Goal: Download file/media

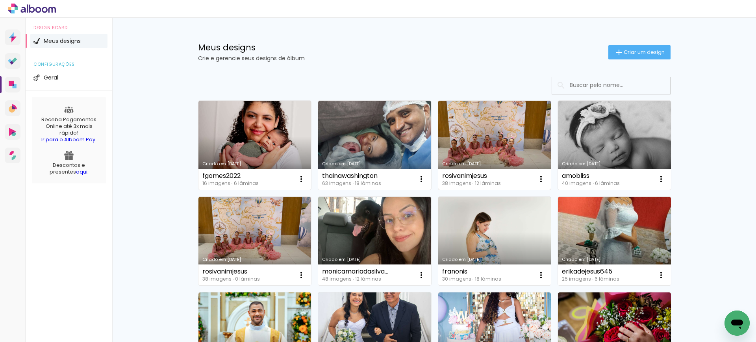
click at [485, 128] on link "Criado em [DATE]" at bounding box center [494, 145] width 113 height 89
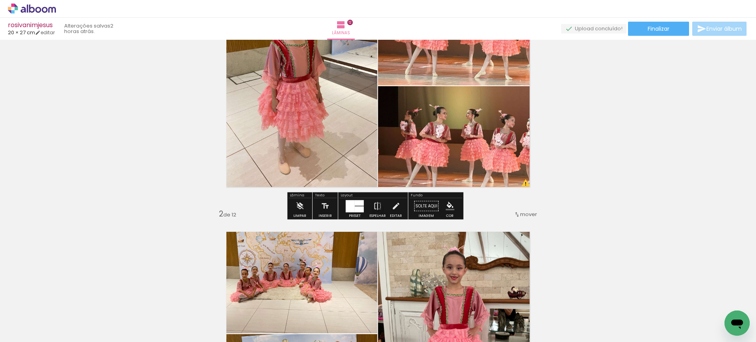
scroll to position [96, 0]
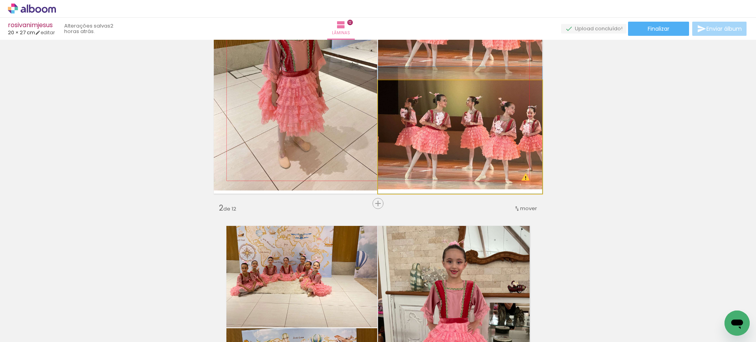
drag, startPoint x: 482, startPoint y: 114, endPoint x: 481, endPoint y: 99, distance: 14.6
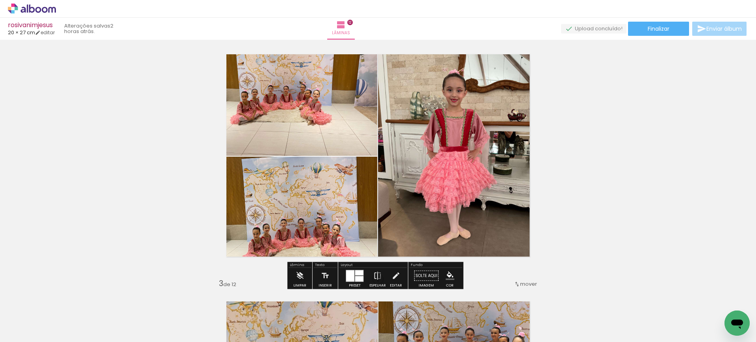
scroll to position [269, 0]
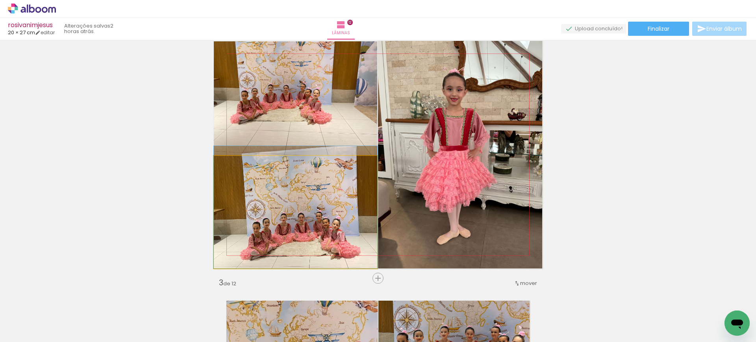
drag, startPoint x: 336, startPoint y: 192, endPoint x: 337, endPoint y: 174, distance: 18.1
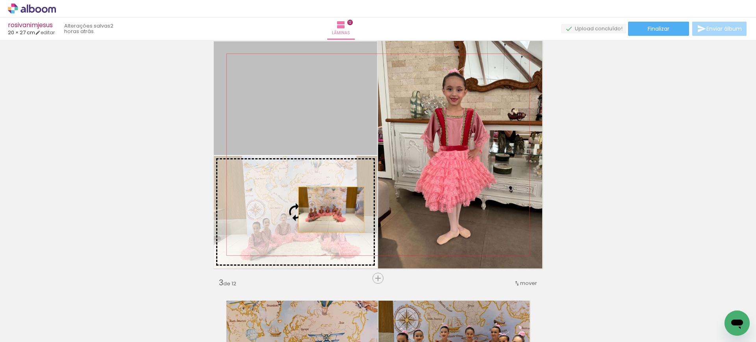
drag, startPoint x: 306, startPoint y: 129, endPoint x: 329, endPoint y: 222, distance: 95.2
click at [0, 0] on slot at bounding box center [0, 0] width 0 height 0
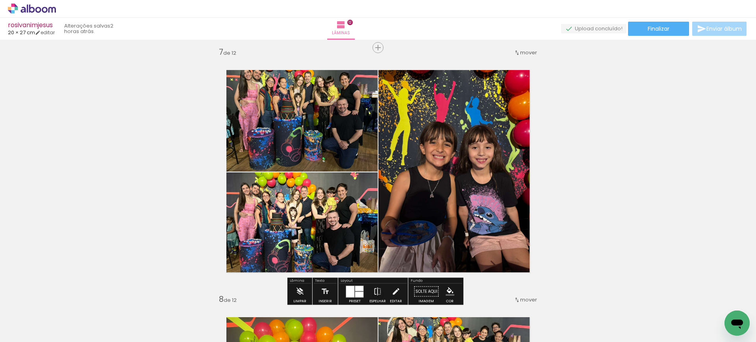
scroll to position [1488, 0]
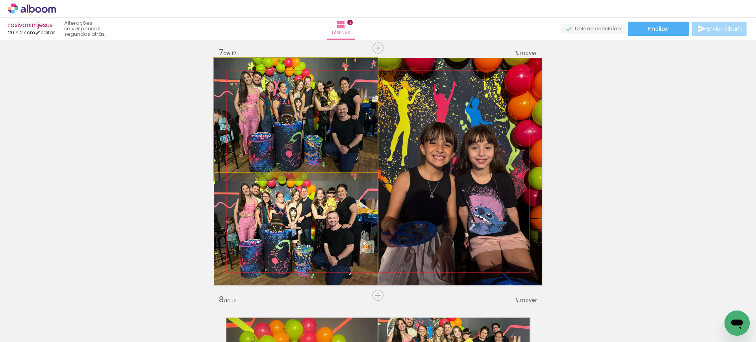
drag, startPoint x: 309, startPoint y: 102, endPoint x: 308, endPoint y: 123, distance: 21.7
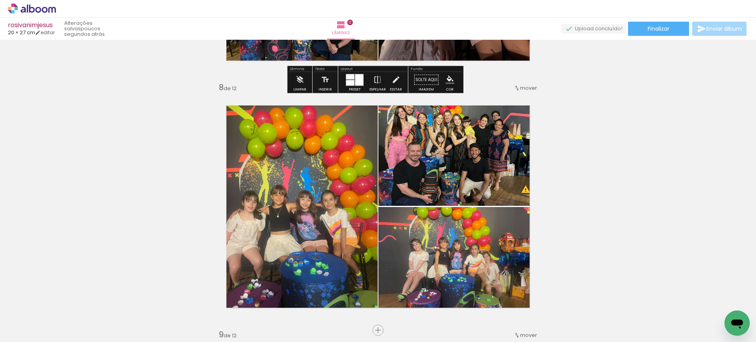
scroll to position [1702, 0]
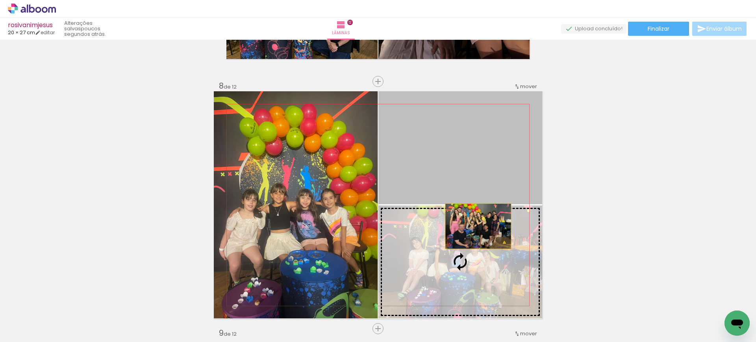
drag, startPoint x: 462, startPoint y: 139, endPoint x: 476, endPoint y: 229, distance: 91.5
click at [0, 0] on slot at bounding box center [0, 0] width 0 height 0
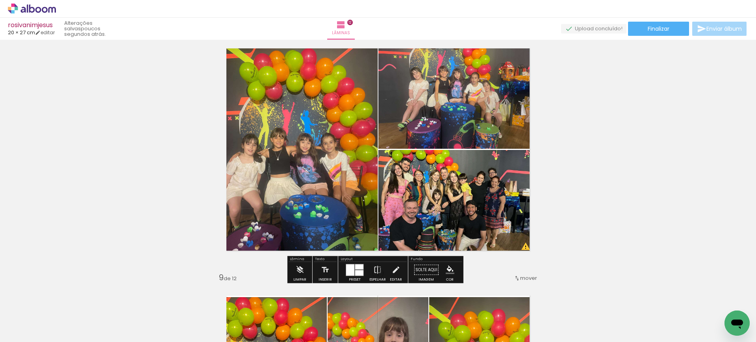
scroll to position [1759, 0]
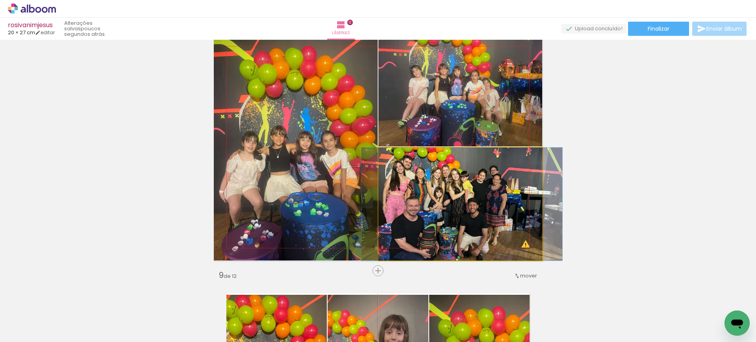
drag, startPoint x: 471, startPoint y: 195, endPoint x: 473, endPoint y: 179, distance: 15.5
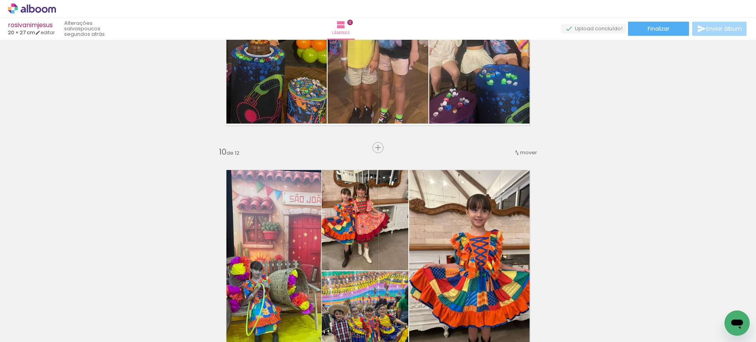
scroll to position [2133, 0]
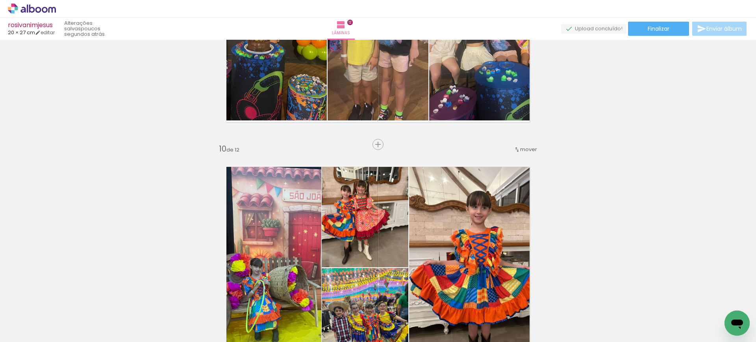
click at [516, 149] on iron-icon at bounding box center [517, 149] width 6 height 6
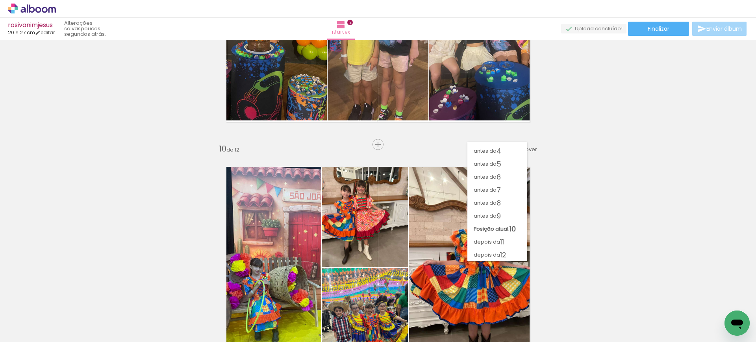
scroll to position [36, 0]
click at [493, 237] on span "depois da" at bounding box center [487, 241] width 26 height 13
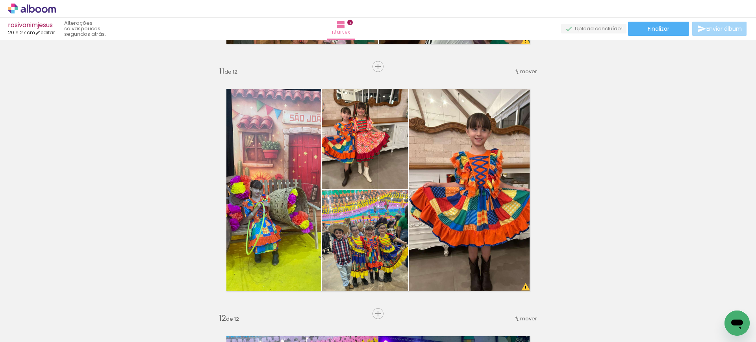
scroll to position [2457, 0]
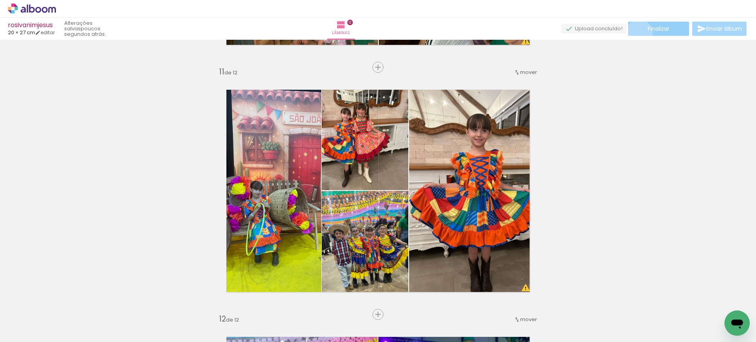
click at [636, 33] on paper-button "Finalizar" at bounding box center [658, 29] width 61 height 14
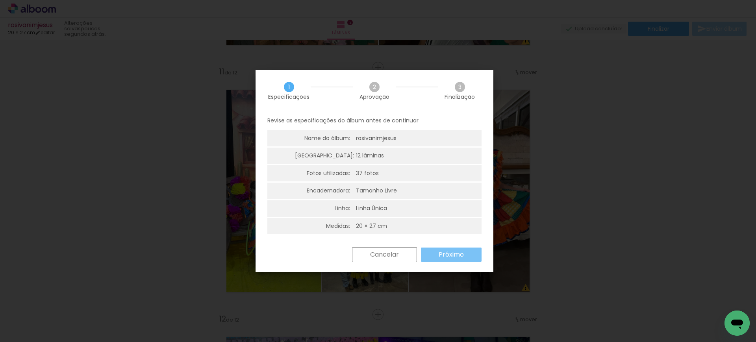
click at [0, 0] on slot "Próximo" at bounding box center [0, 0] width 0 height 0
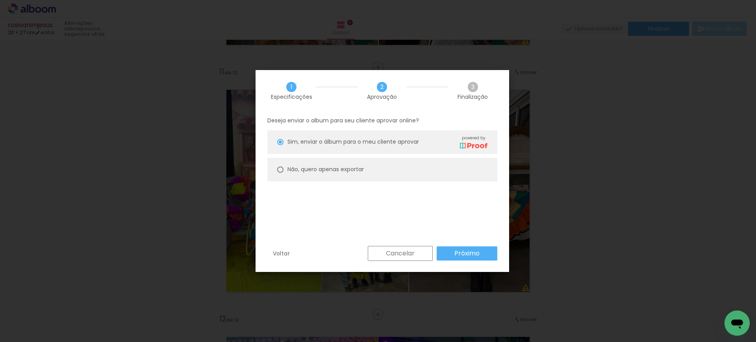
click at [0, 0] on slot "Não, quero apenas exportar" at bounding box center [0, 0] width 0 height 0
type paper-radio-button "on"
click at [483, 250] on paper-button "Próximo" at bounding box center [467, 253] width 61 height 14
type input "Alta, 300 DPI"
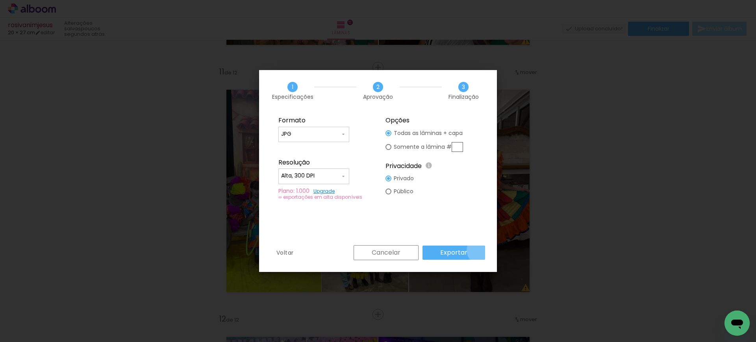
click at [483, 250] on paper-button "Exportar" at bounding box center [453, 253] width 63 height 14
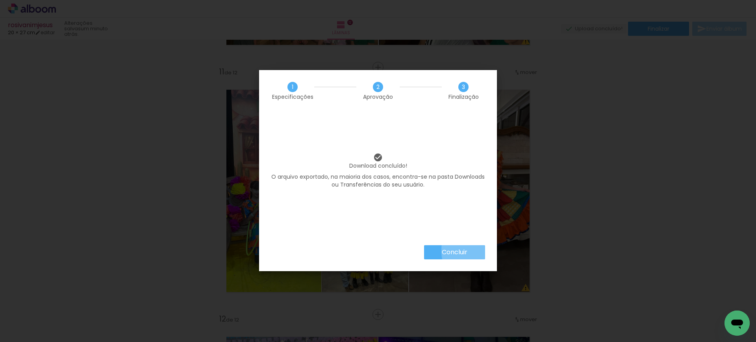
click at [483, 250] on paper-button "Concluir" at bounding box center [454, 252] width 61 height 14
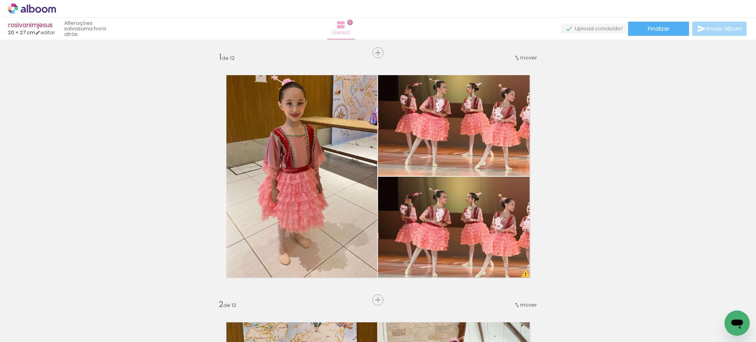
scroll to position [2457, 0]
